Goal: Task Accomplishment & Management: Use online tool/utility

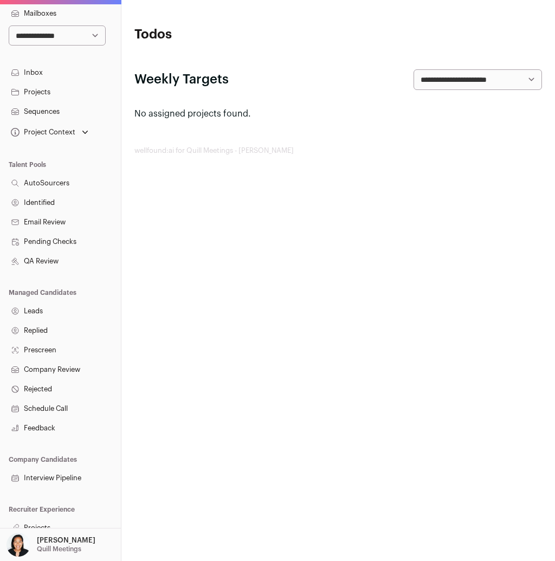
scroll to position [62, 0]
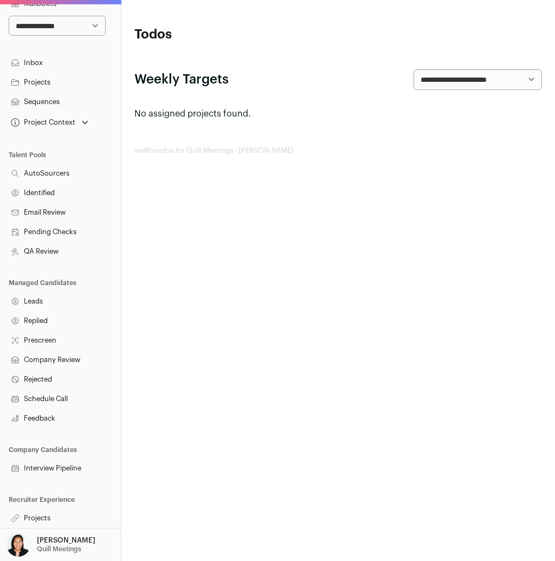
click at [88, 24] on select "**********" at bounding box center [57, 26] width 97 height 21
select select "*"
click at [9, 16] on select "**********" at bounding box center [57, 26] width 97 height 21
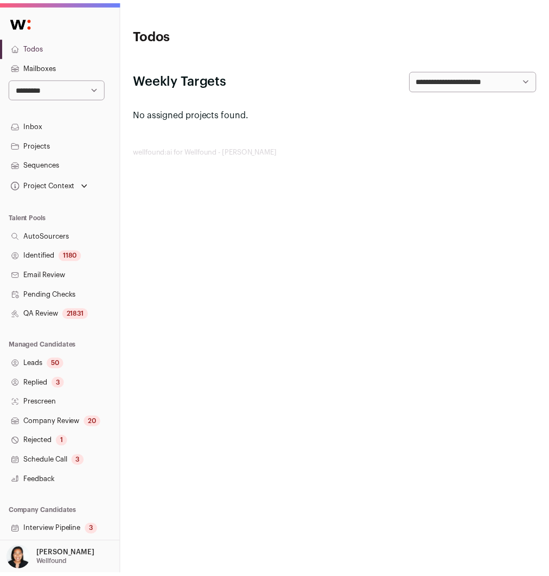
scroll to position [48, 0]
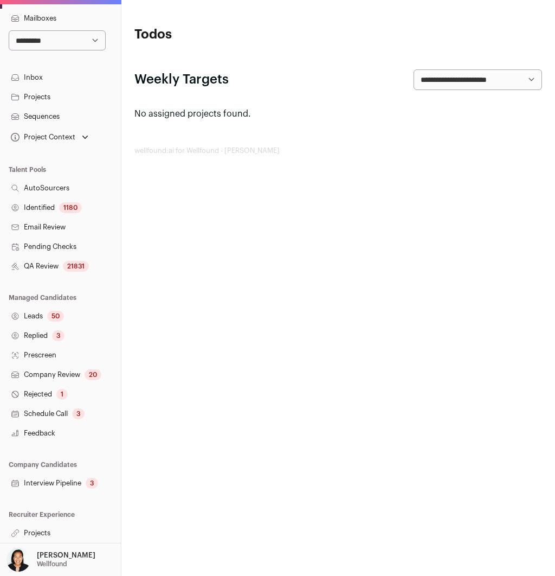
click at [40, 533] on link "Projects" at bounding box center [60, 533] width 121 height 20
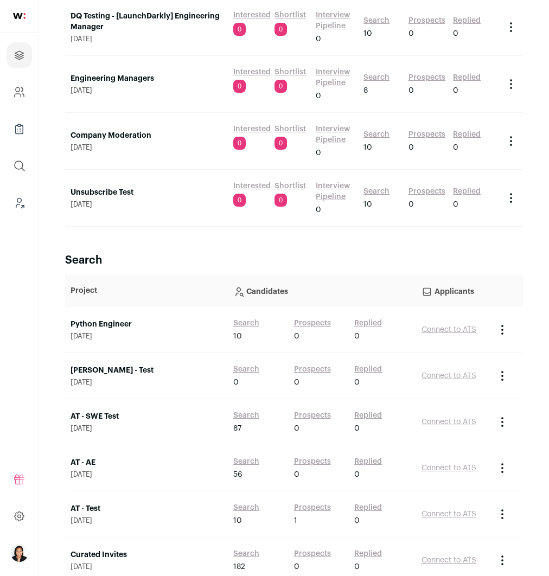
scroll to position [2579, 0]
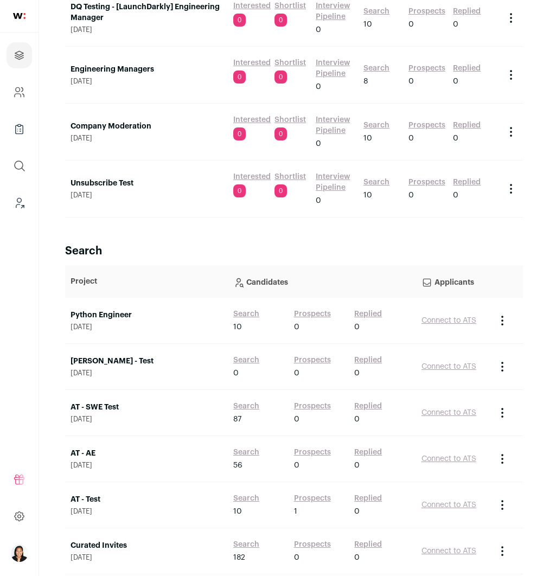
click at [92, 448] on link "AT - AE" at bounding box center [146, 453] width 152 height 11
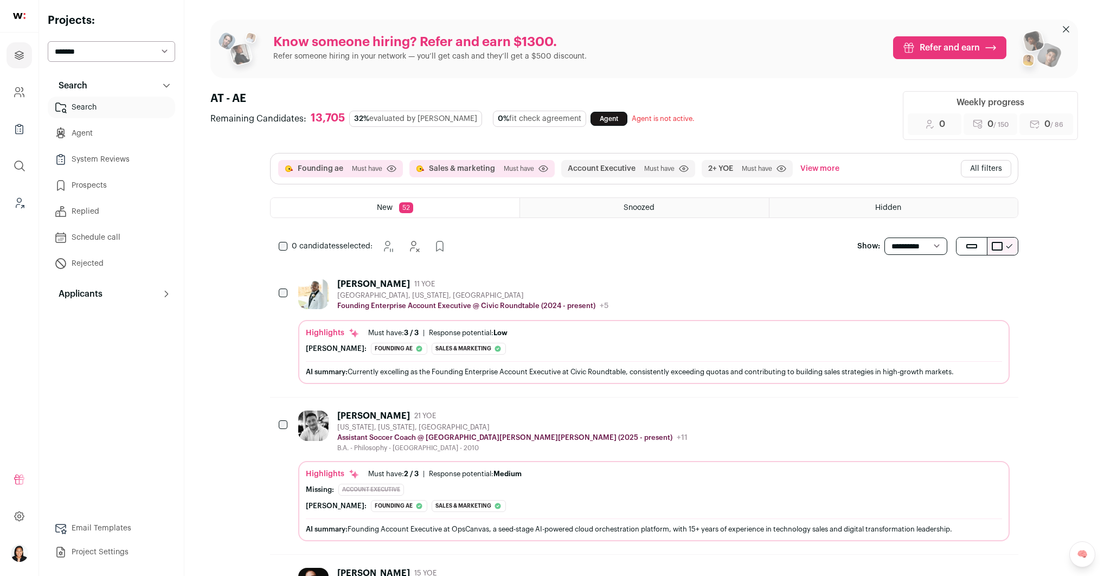
click at [555, 169] on button "All filters" at bounding box center [986, 168] width 50 height 17
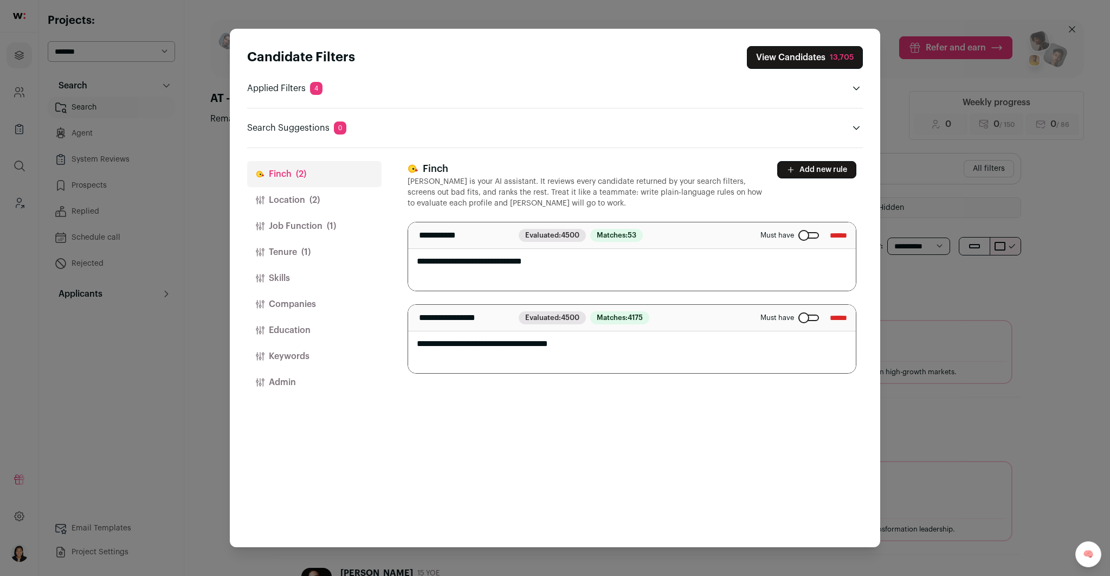
click at [308, 204] on button "Location (2)" at bounding box center [314, 200] width 134 height 26
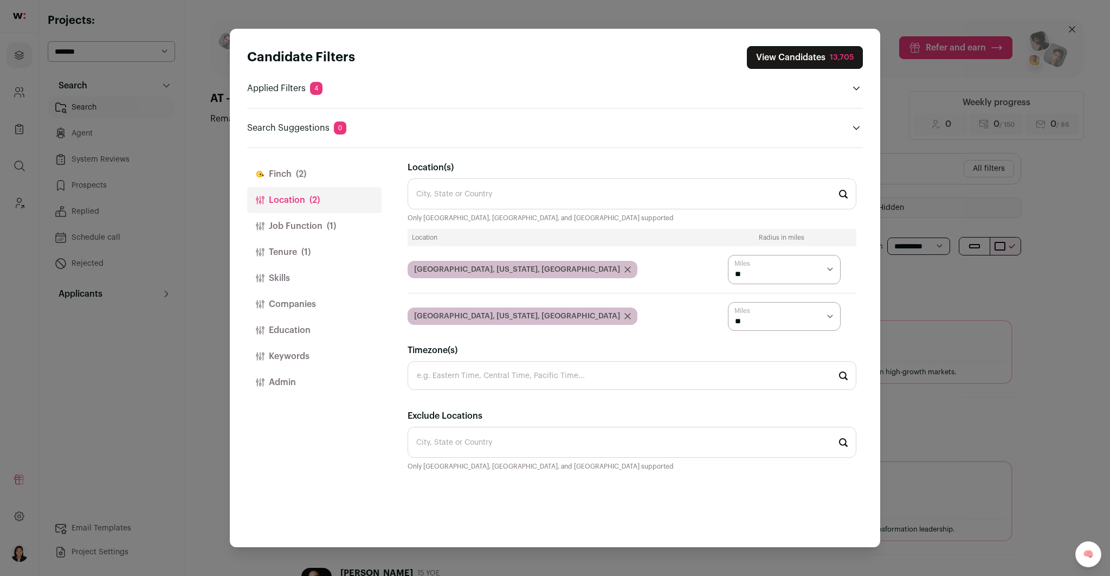
click at [319, 225] on button "Job Function (1)" at bounding box center [314, 226] width 134 height 26
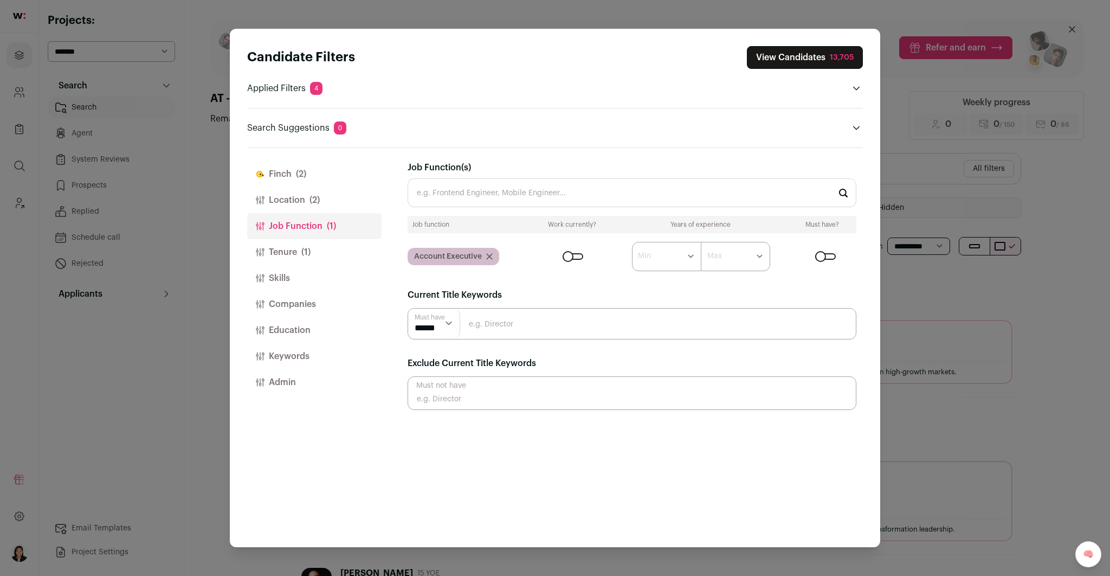
click at [298, 255] on button "Tenure (1)" at bounding box center [314, 252] width 134 height 26
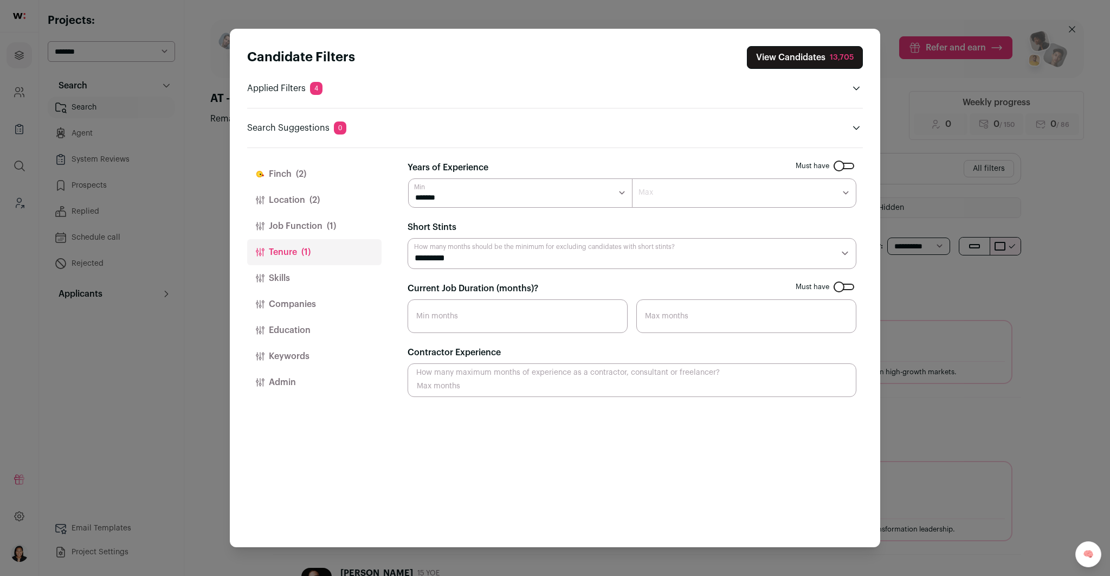
click at [555, 91] on div "Candidate Filters View Candidates 13,705 Applied Filters 4 Founding ae or Sales…" at bounding box center [555, 288] width 1110 height 576
